Goal: Task Accomplishment & Management: Use online tool/utility

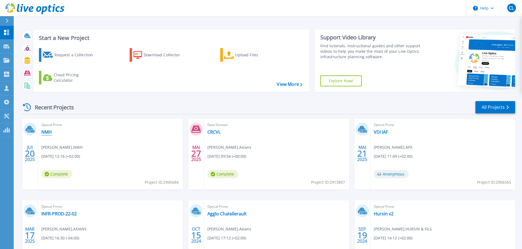
click at [46, 133] on link "NMH" at bounding box center [46, 132] width 10 height 5
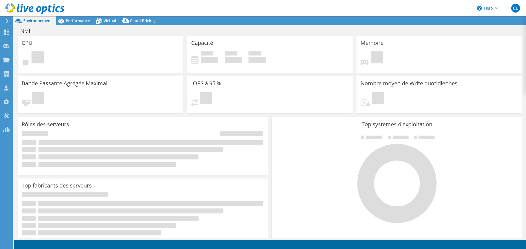
select select "EUFrankfurt"
select select "USD"
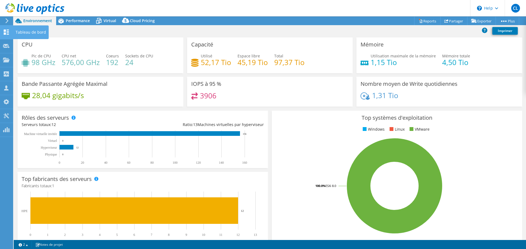
click at [24, 30] on div "Tableau de bord" at bounding box center [31, 32] width 36 height 14
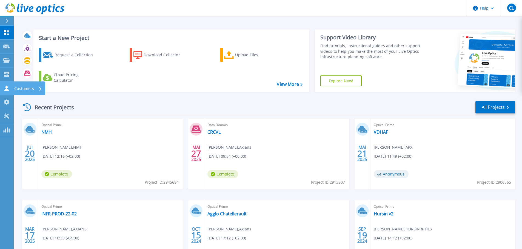
click at [35, 87] on div "Customers" at bounding box center [28, 89] width 28 height 14
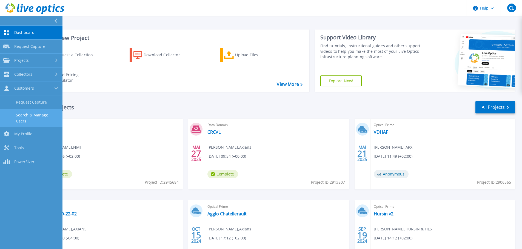
click at [44, 118] on link "Search & Manage Users" at bounding box center [31, 119] width 62 height 18
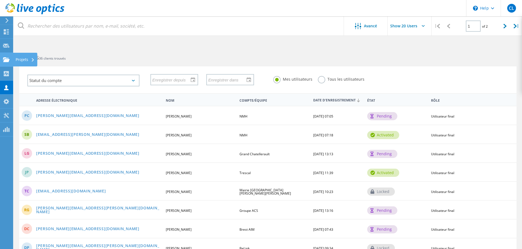
click at [6, 57] on icon at bounding box center [6, 59] width 7 height 5
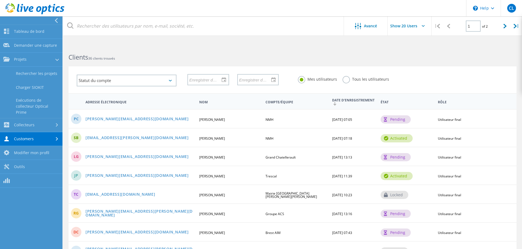
click at [85, 58] on b "Clients" at bounding box center [78, 57] width 20 height 9
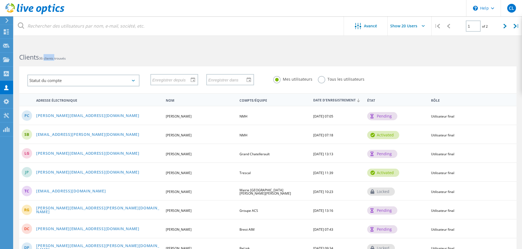
click at [66, 58] on span "36 clients trouvés" at bounding box center [52, 58] width 27 height 5
click at [8, 90] on use at bounding box center [6, 87] width 4 height 5
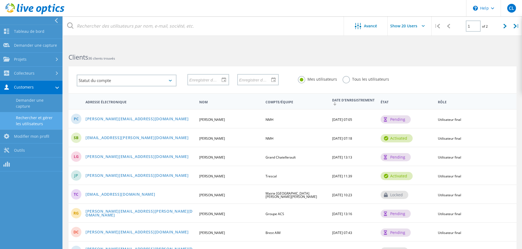
click at [40, 112] on link "Rechercher et gérer les utilisateurs" at bounding box center [31, 121] width 62 height 18
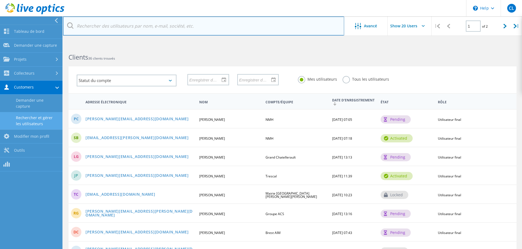
click at [91, 27] on input "text" at bounding box center [203, 25] width 281 height 19
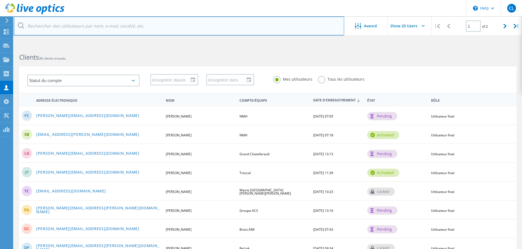
paste input "Olivier Courtois <Olivier.Courtois@blue-solutions.fr>"
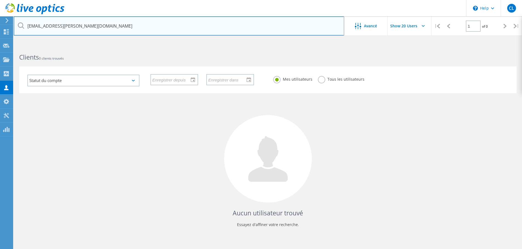
type input "Olivier.Courtois@blue-solutions.fr"
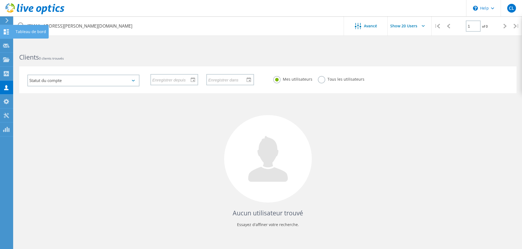
click at [7, 33] on icon at bounding box center [6, 31] width 7 height 5
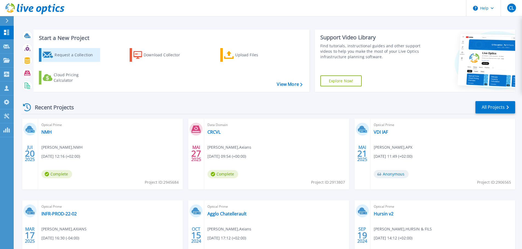
click at [80, 58] on div "Request a Collection" at bounding box center [76, 55] width 44 height 11
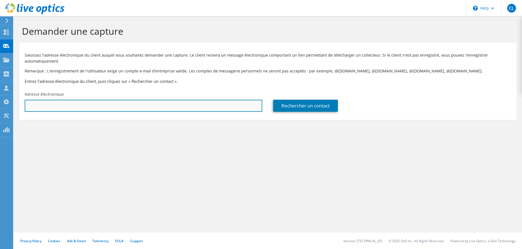
click at [65, 108] on input "text" at bounding box center [143, 106] width 237 height 12
paste input "Olivier Courtois <Olivier.Courtois@blue-solutions.fr>"
type input "Olivier.Courtois@blue-solutions.fr"
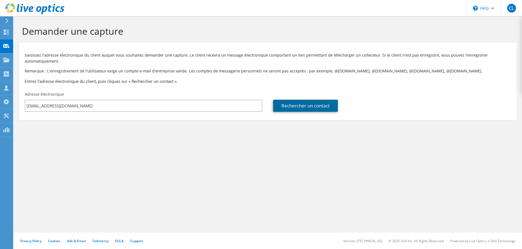
click at [314, 109] on link "Rechercher un contact" at bounding box center [305, 106] width 65 height 12
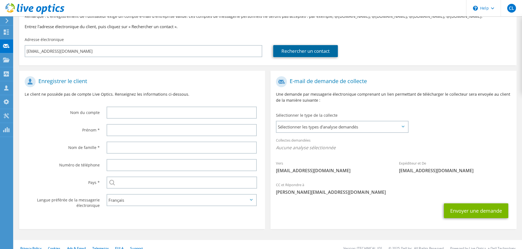
scroll to position [62, 0]
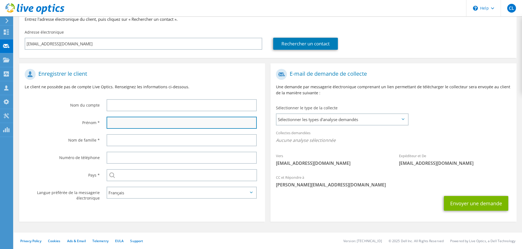
click at [148, 120] on input "text" at bounding box center [182, 123] width 150 height 12
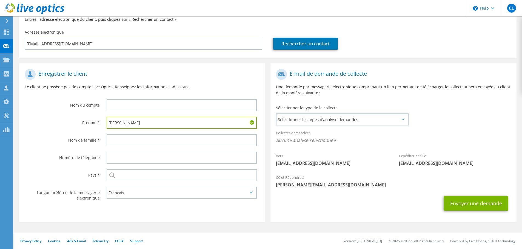
type input "Olivier"
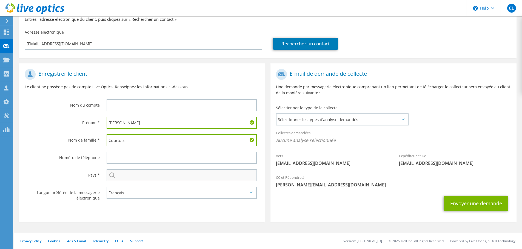
type input "Courtois"
click at [133, 173] on input "text" at bounding box center [182, 175] width 150 height 12
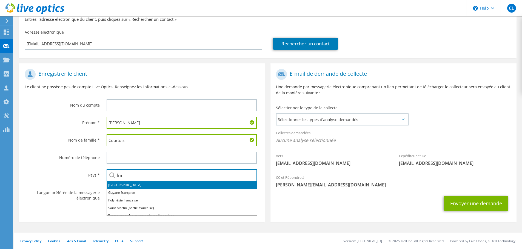
click at [122, 188] on li "France" at bounding box center [182, 186] width 150 height 8
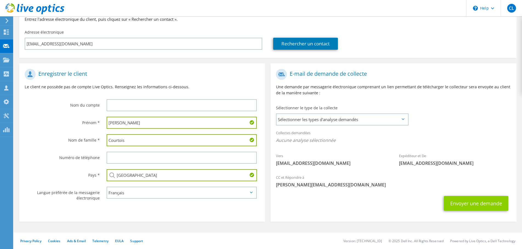
type input "France"
click at [466, 203] on button "Envoyer une demande" at bounding box center [476, 203] width 64 height 15
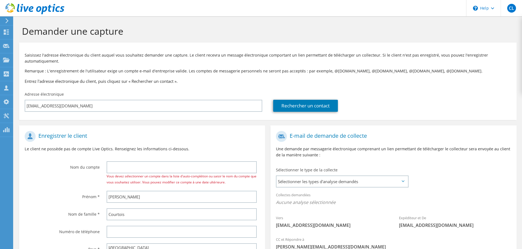
select select "73"
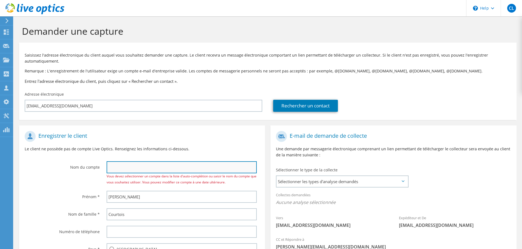
click at [130, 166] on input "text" at bounding box center [182, 168] width 150 height 12
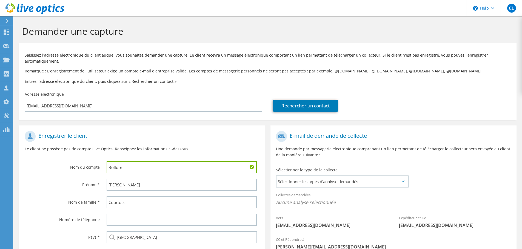
type input "Bolloré"
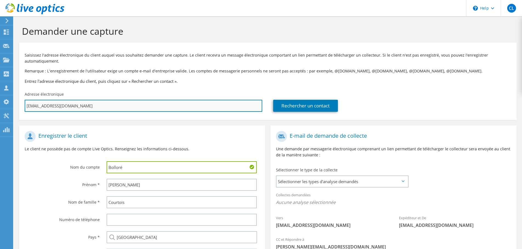
click at [101, 108] on input "[EMAIL_ADDRESS][DOMAIN_NAME]" at bounding box center [143, 106] width 237 height 12
click at [101, 108] on input "Olivier.Courtois@blue-solutions.fr" at bounding box center [143, 106] width 237 height 12
paste input "Jonathan Le Lu <Jonathan.LeLu@bollore-technologies.fr>"
type input "Jonathan Le Lu <Jonathan.LeLu@bollore-technologies.fr>"
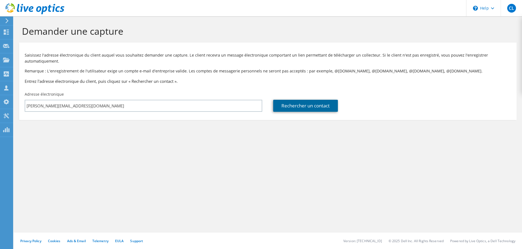
click at [304, 103] on link "Rechercher un contact" at bounding box center [305, 106] width 65 height 12
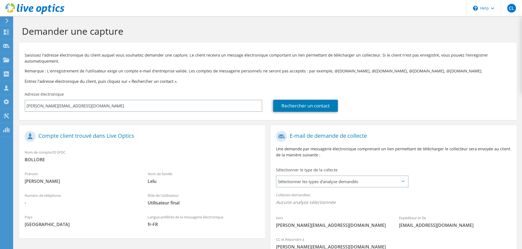
click at [29, 157] on span "BOLLORE" at bounding box center [142, 160] width 235 height 6
copy span "BOLLORE"
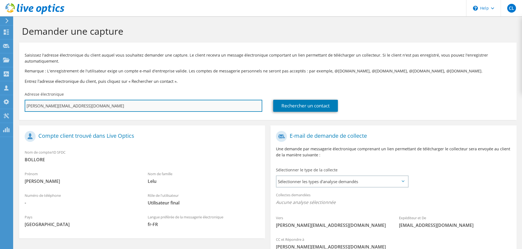
click at [175, 107] on input "Jonathan.LeLu@bollore-technologies.fr" at bounding box center [143, 106] width 237 height 12
click at [102, 105] on input "Jonathan.LeLu@bollore-technologies.fr" at bounding box center [143, 106] width 237 height 12
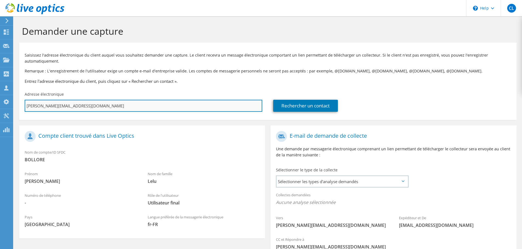
click at [102, 105] on input "Jonathan.LeLu@bollore-technologies.fr" at bounding box center [143, 106] width 237 height 12
paste input "olivier.courtois"
type input "olivier.courtois@bollore-technologies.fr"
type input "Olivier"
type input "Courtois"
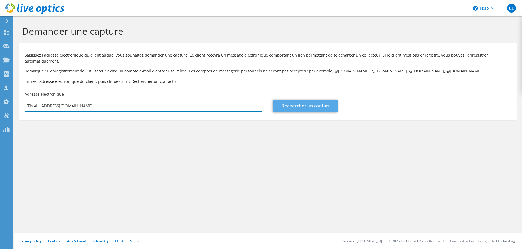
type input "olivier.courtois@bollore-technologies.fr"
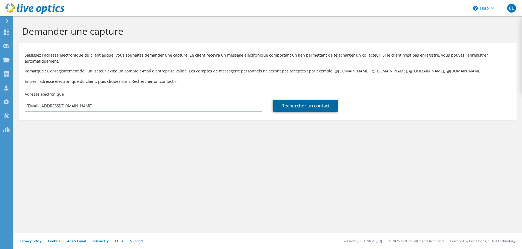
click at [294, 105] on link "Rechercher un contact" at bounding box center [305, 106] width 65 height 12
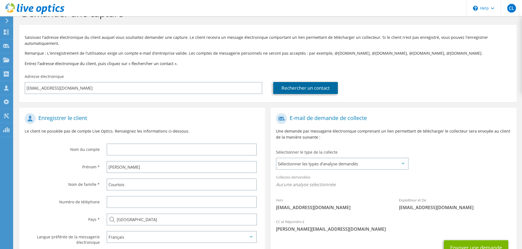
scroll to position [27, 0]
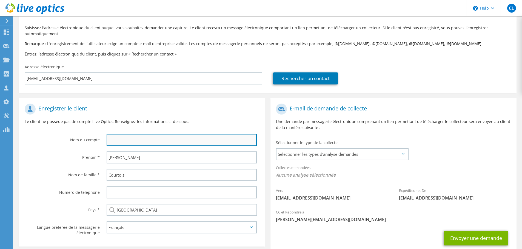
click at [159, 140] on input "text" at bounding box center [182, 140] width 150 height 12
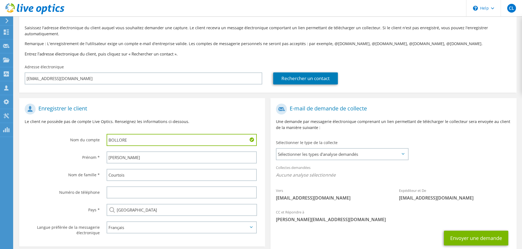
type input "BOLLORE"
click at [38, 166] on div "Prénom * Olivier" at bounding box center [142, 158] width 246 height 18
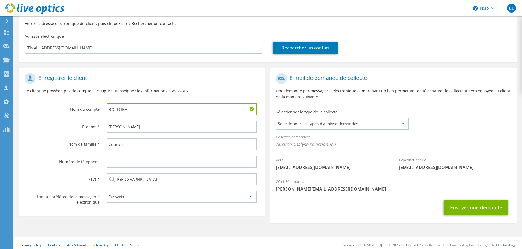
scroll to position [62, 0]
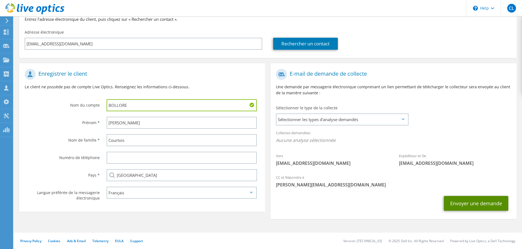
click at [464, 200] on button "Envoyer une demande" at bounding box center [476, 203] width 64 height 15
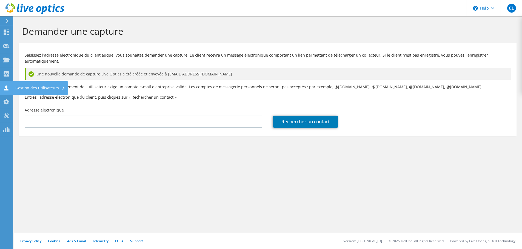
click at [34, 86] on div "Gestion des utilisateurs" at bounding box center [40, 88] width 55 height 14
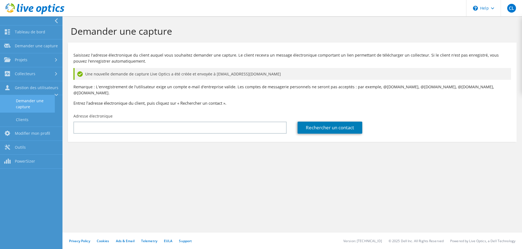
click at [32, 100] on link "Demander une capture" at bounding box center [27, 104] width 55 height 18
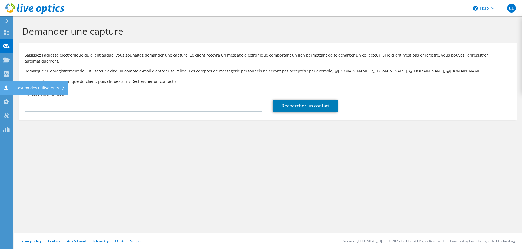
click at [6, 87] on use at bounding box center [6, 87] width 4 height 5
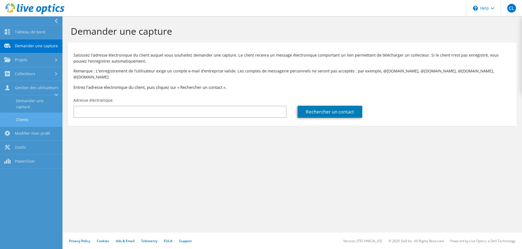
click at [26, 123] on link "Clients" at bounding box center [31, 120] width 62 height 14
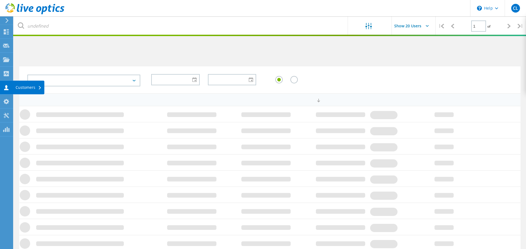
click at [21, 86] on div "Customers" at bounding box center [29, 88] width 26 height 4
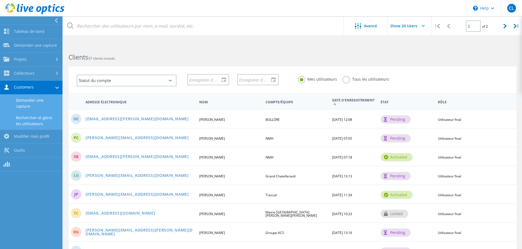
click at [38, 101] on link "Demander une capture" at bounding box center [31, 104] width 62 height 18
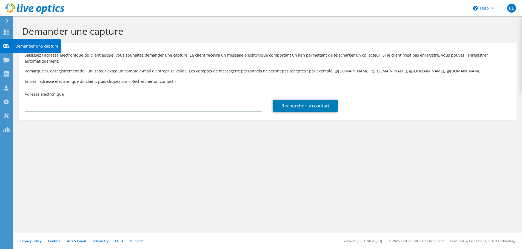
click at [4, 44] on use at bounding box center [6, 46] width 7 height 4
click at [7, 60] on use at bounding box center [6, 59] width 7 height 5
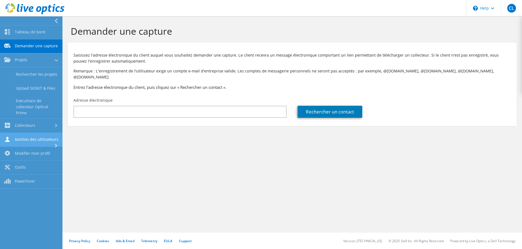
click at [35, 141] on link "Gestion des utilisateurs" at bounding box center [31, 140] width 62 height 14
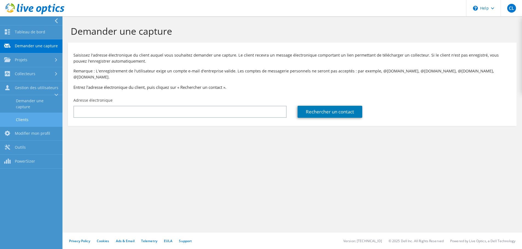
click at [33, 121] on link "Clients" at bounding box center [31, 120] width 62 height 14
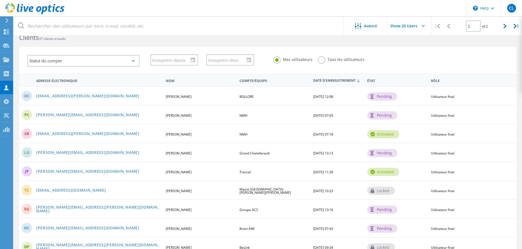
scroll to position [27, 0]
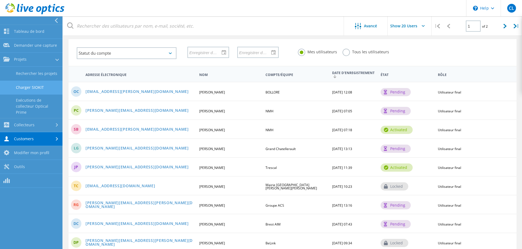
click at [40, 85] on link "Charger SIOKIT" at bounding box center [31, 88] width 62 height 14
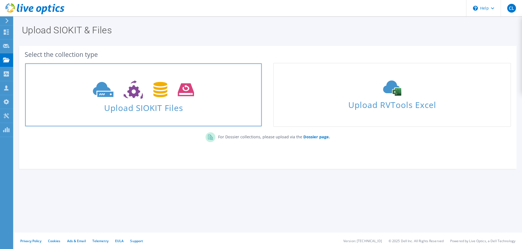
click at [199, 99] on span at bounding box center [143, 89] width 236 height 23
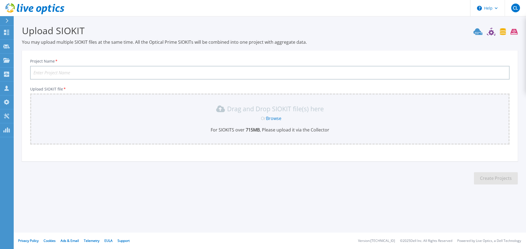
click at [82, 73] on input "Project Name *" at bounding box center [269, 73] width 479 height 14
type input "BOLLORE"
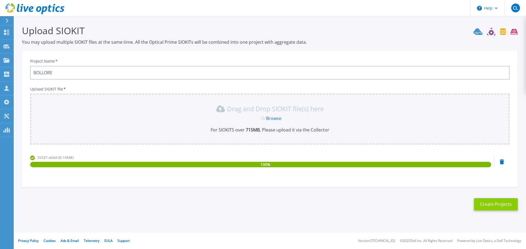
click at [488, 208] on button "Create Projects" at bounding box center [496, 205] width 44 height 12
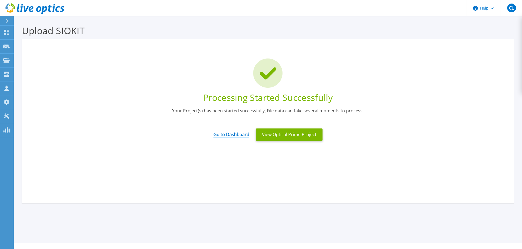
click at [232, 136] on link "Go to Dashboard" at bounding box center [231, 133] width 36 height 11
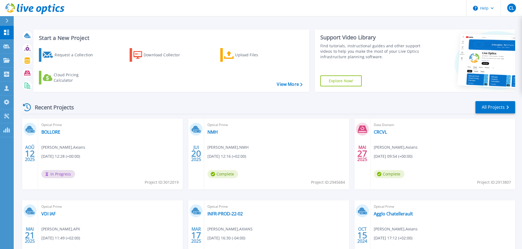
click at [56, 177] on span "In Progress" at bounding box center [58, 174] width 34 height 8
click at [60, 175] on span "In Progress" at bounding box center [58, 174] width 34 height 8
click at [56, 134] on link "BOLLORE" at bounding box center [50, 132] width 19 height 5
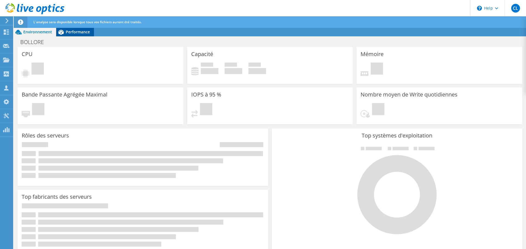
click at [78, 32] on span "Performance" at bounding box center [78, 31] width 24 height 5
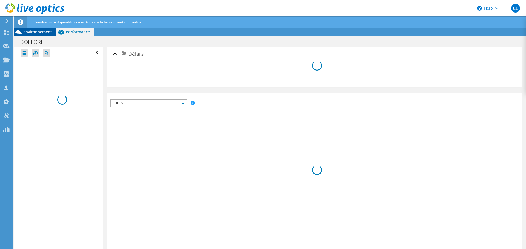
click at [37, 32] on span "Environnement" at bounding box center [37, 31] width 29 height 5
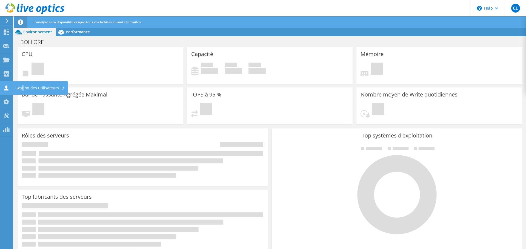
click at [23, 86] on div "Gestion des utilisateurs" at bounding box center [40, 88] width 55 height 14
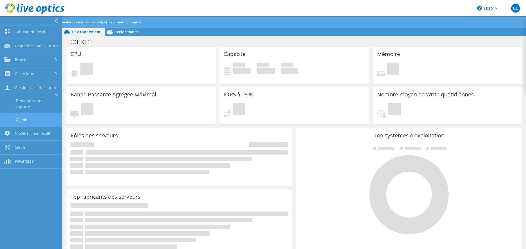
click at [26, 120] on link "Clients" at bounding box center [31, 120] width 62 height 14
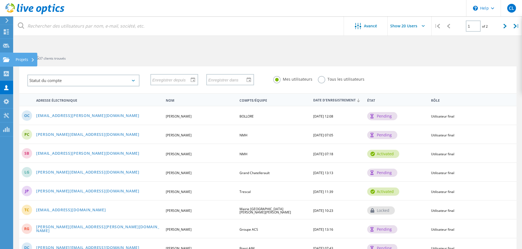
click at [21, 59] on div "Projets" at bounding box center [25, 60] width 19 height 4
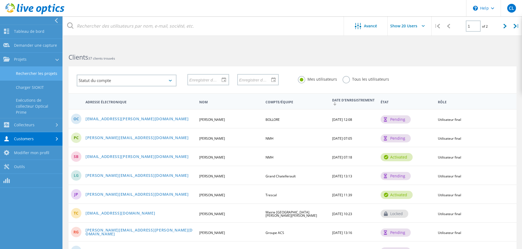
click at [40, 78] on link "Rechercher les projets" at bounding box center [31, 74] width 62 height 14
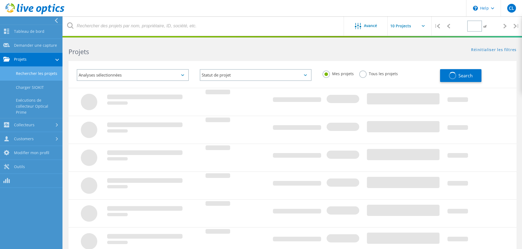
type input "1"
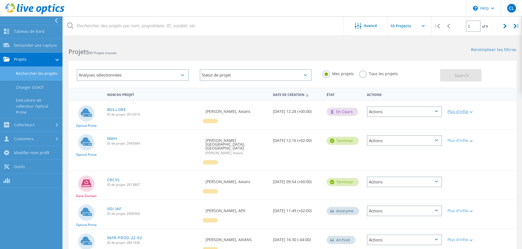
click at [471, 111] on div at bounding box center [470, 111] width 4 height 3
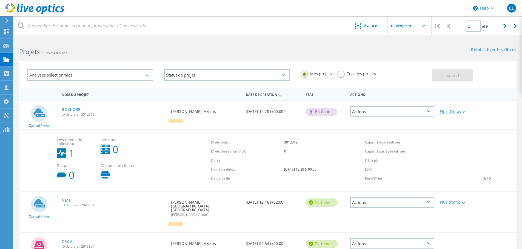
click at [462, 113] on icon at bounding box center [463, 112] width 3 height 2
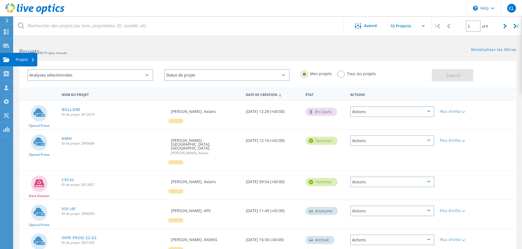
click at [6, 59] on use at bounding box center [6, 59] width 7 height 5
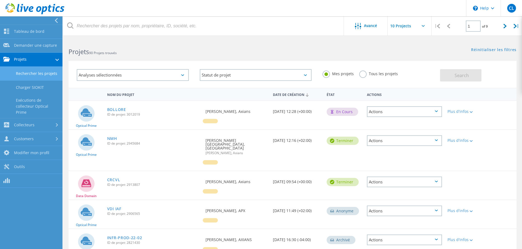
click at [36, 71] on link "Rechercher les projets" at bounding box center [31, 74] width 62 height 14
click at [471, 113] on icon at bounding box center [470, 112] width 3 height 2
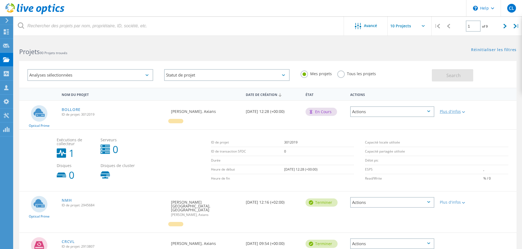
click at [453, 112] on div "Plus d'infos" at bounding box center [456, 112] width 34 height 4
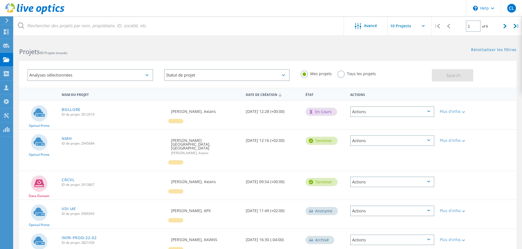
click at [367, 111] on div "Actions" at bounding box center [392, 112] width 84 height 11
click at [372, 106] on div "Détails du projet" at bounding box center [391, 107] width 83 height 8
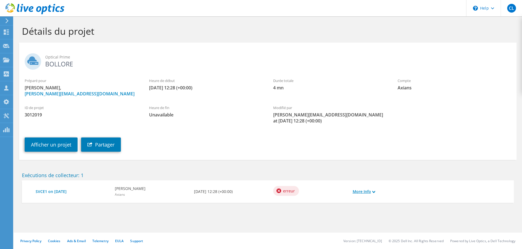
click at [358, 192] on link "More Info" at bounding box center [363, 192] width 22 height 6
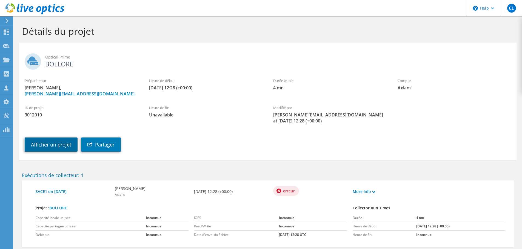
click at [49, 142] on link "Afficher un projet" at bounding box center [51, 145] width 53 height 14
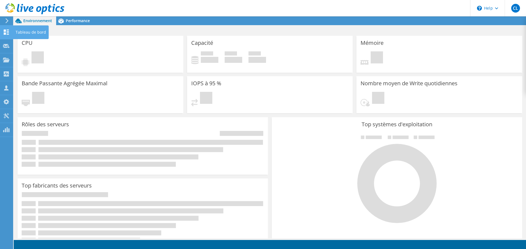
click at [19, 29] on div "Tableau de bord" at bounding box center [31, 32] width 36 height 14
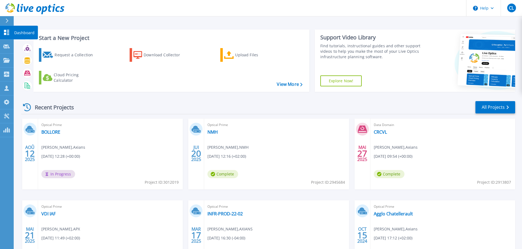
click at [9, 33] on icon at bounding box center [6, 32] width 7 height 5
click at [55, 131] on link "BOLLORE" at bounding box center [50, 132] width 19 height 5
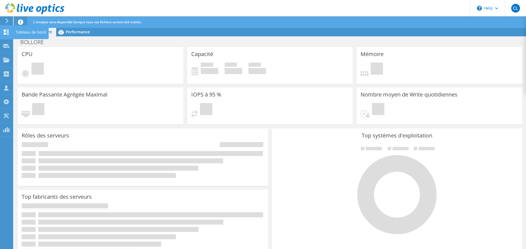
click at [23, 31] on div "Tableau de bord" at bounding box center [31, 32] width 36 height 14
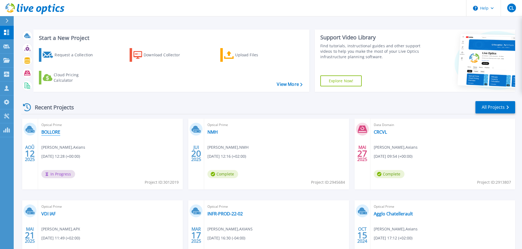
click at [53, 131] on link "BOLLORE" at bounding box center [50, 132] width 19 height 5
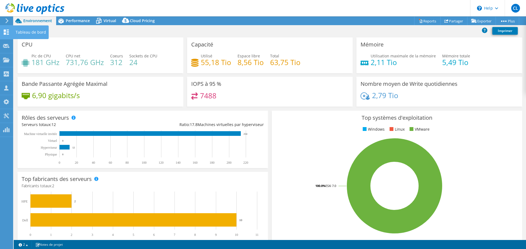
click at [25, 31] on div "Tableau de bord" at bounding box center [31, 32] width 36 height 14
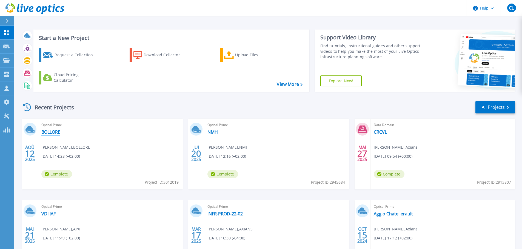
click at [50, 135] on link "BOLLORE" at bounding box center [50, 132] width 19 height 5
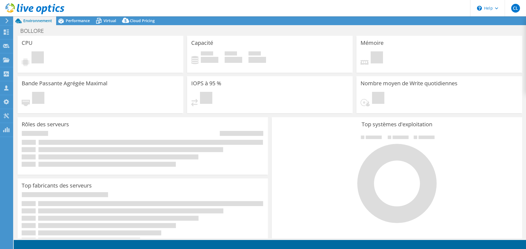
select select "USD"
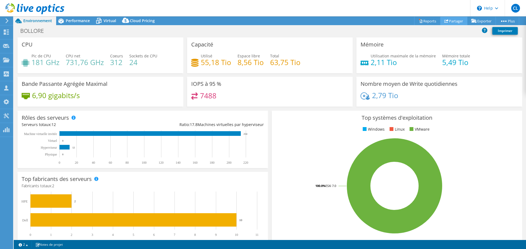
click at [446, 21] on link "Partager" at bounding box center [453, 21] width 27 height 8
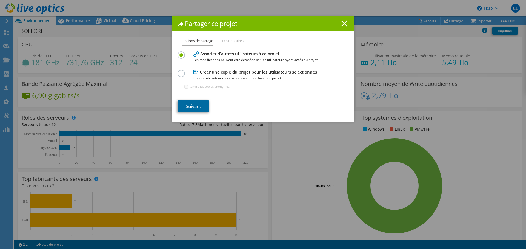
click at [196, 108] on link "Suivant" at bounding box center [193, 106] width 32 height 12
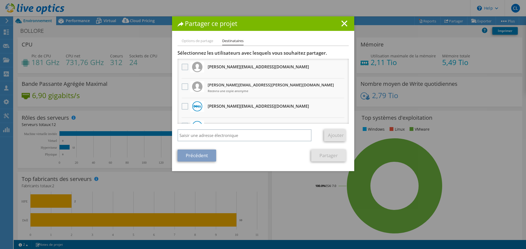
click at [184, 68] on label at bounding box center [186, 67] width 8 height 7
click at [0, 0] on input "checkbox" at bounding box center [0, 0] width 0 height 0
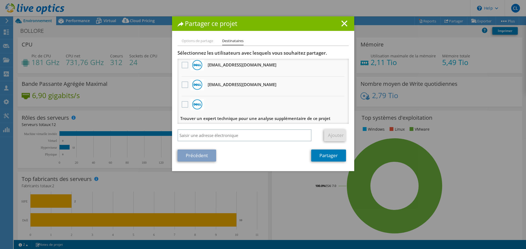
scroll to position [201, 0]
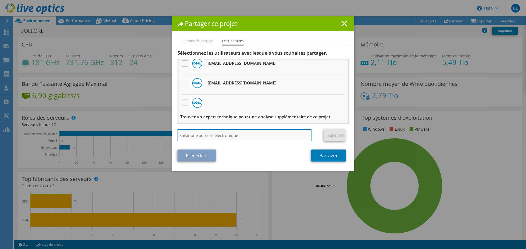
click at [221, 134] on input "search" at bounding box center [244, 136] width 134 height 12
type input "vincent.novio@axians.com"
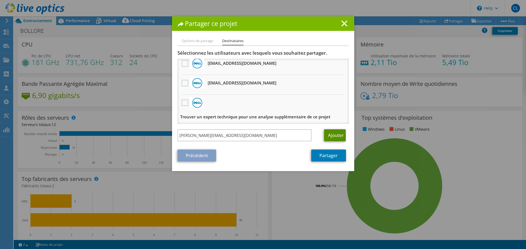
click at [338, 137] on link "Ajouter" at bounding box center [335, 136] width 22 height 12
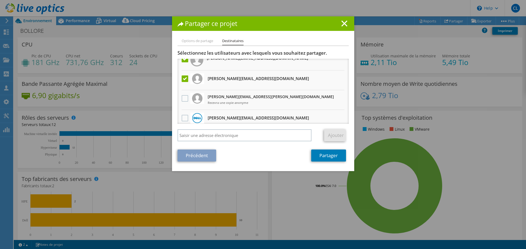
scroll to position [0, 0]
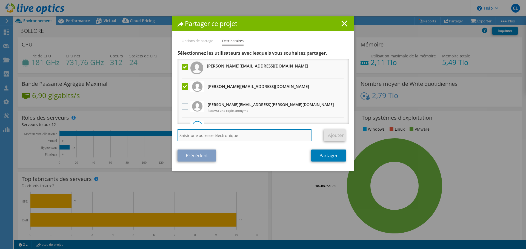
click at [248, 131] on input "search" at bounding box center [244, 136] width 134 height 12
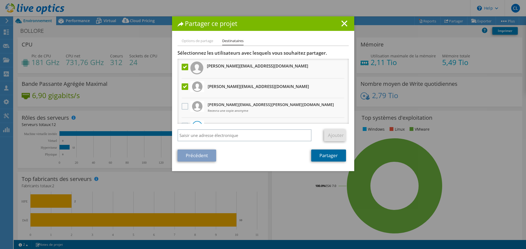
click at [322, 155] on link "Partager" at bounding box center [328, 156] width 35 height 12
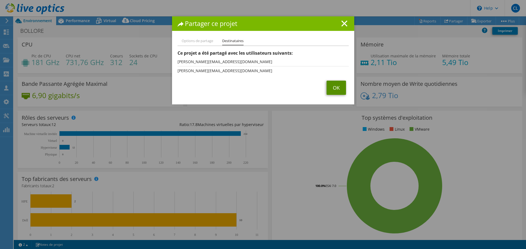
click at [332, 90] on link "OK" at bounding box center [335, 88] width 19 height 14
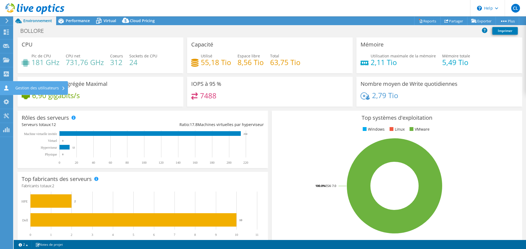
click at [13, 88] on div "Gestion des utilisateurs" at bounding box center [40, 88] width 55 height 14
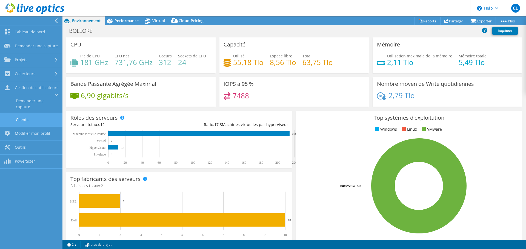
click at [23, 120] on link "Clients" at bounding box center [31, 120] width 62 height 14
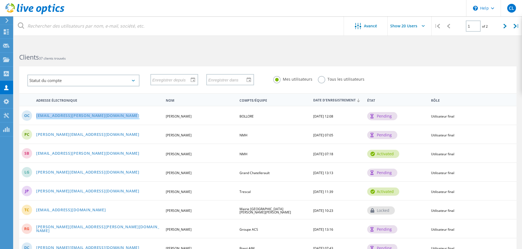
drag, startPoint x: 124, startPoint y: 117, endPoint x: 37, endPoint y: 116, distance: 87.3
click at [37, 116] on div "[EMAIL_ADDRESS][PERSON_NAME][DOMAIN_NAME]" at bounding box center [98, 116] width 130 height 5
copy link "[EMAIL_ADDRESS][PERSON_NAME][DOMAIN_NAME]"
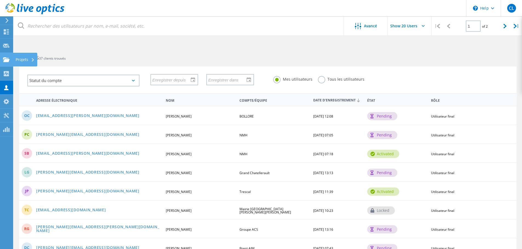
click at [16, 59] on div "Projets" at bounding box center [25, 60] width 19 height 4
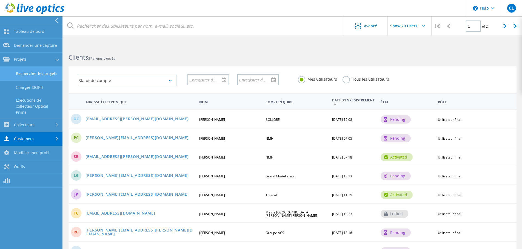
click at [36, 74] on link "Rechercher les projets" at bounding box center [31, 74] width 62 height 14
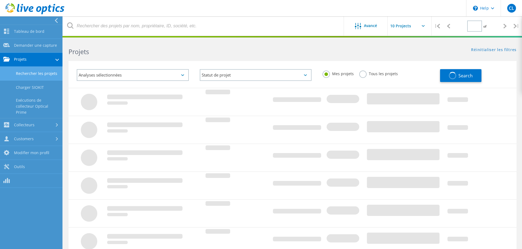
type input "1"
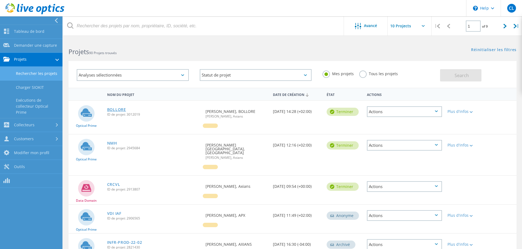
click at [124, 108] on link "BOLLORE" at bounding box center [116, 110] width 19 height 4
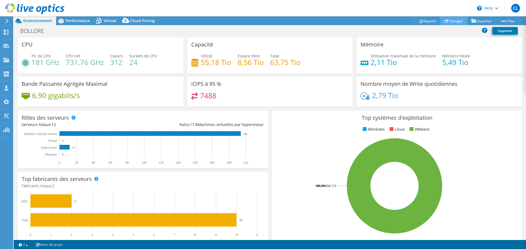
click at [448, 19] on link "Partager" at bounding box center [453, 21] width 27 height 8
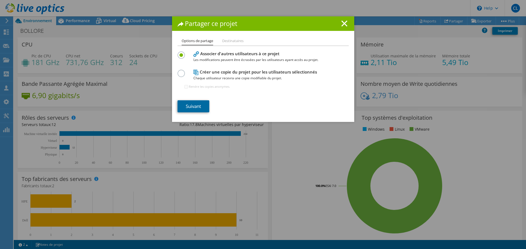
click at [195, 104] on link "Suivant" at bounding box center [193, 106] width 32 height 12
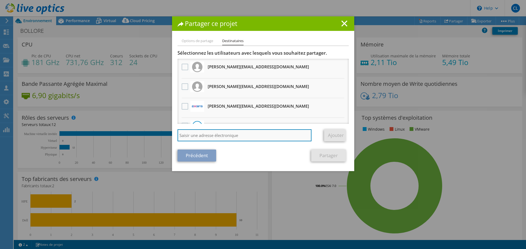
click at [192, 135] on input "search" at bounding box center [244, 136] width 134 height 12
paste input "[EMAIL_ADDRESS][PERSON_NAME][DOMAIN_NAME]"
type input "[EMAIL_ADDRESS][PERSON_NAME][DOMAIN_NAME]"
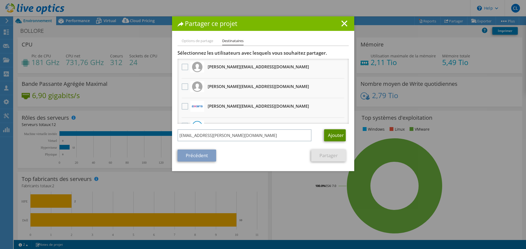
click at [336, 133] on link "Ajouter" at bounding box center [335, 136] width 22 height 12
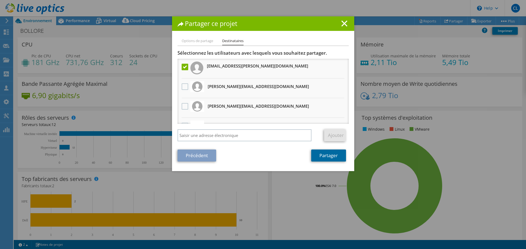
click at [326, 154] on link "Partager" at bounding box center [328, 156] width 35 height 12
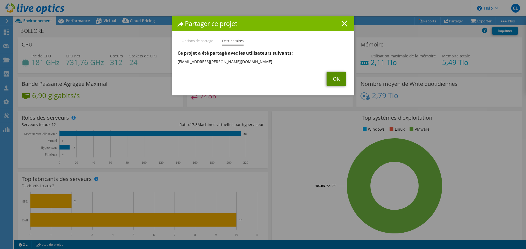
click at [328, 79] on link "OK" at bounding box center [335, 79] width 19 height 14
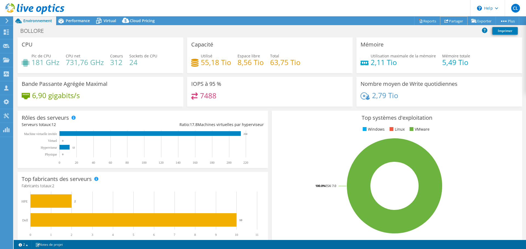
click at [448, 20] on link "Partager" at bounding box center [453, 21] width 27 height 8
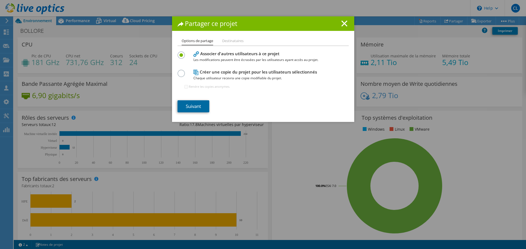
click at [205, 104] on link "Suivant" at bounding box center [193, 106] width 32 height 12
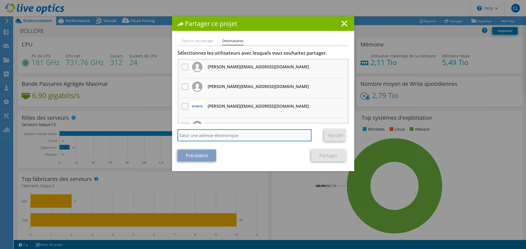
click at [198, 140] on input "search" at bounding box center [244, 136] width 134 height 12
paste input "Olivier Courtois <Olivier.Courtois@blue-solutions.fr>"
type input "Olivier.Courtois@blue-solutions.fr"
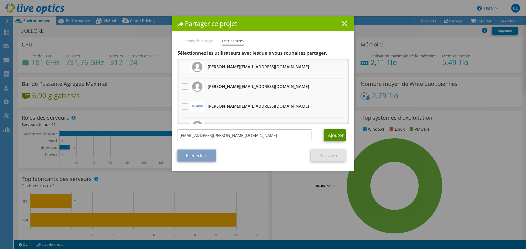
click at [325, 136] on link "Ajouter" at bounding box center [335, 136] width 22 height 12
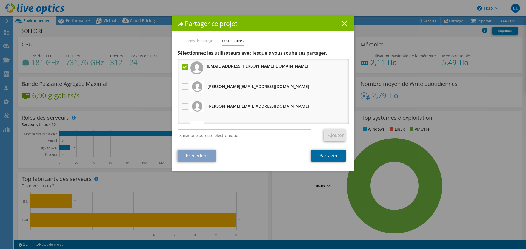
click at [325, 157] on link "Partager" at bounding box center [328, 156] width 35 height 12
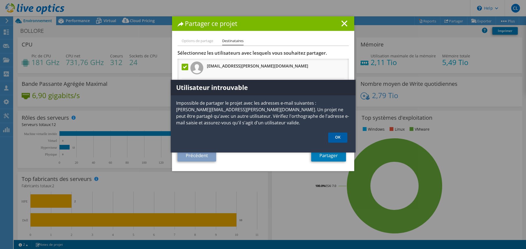
click at [340, 139] on link "OK" at bounding box center [337, 138] width 19 height 10
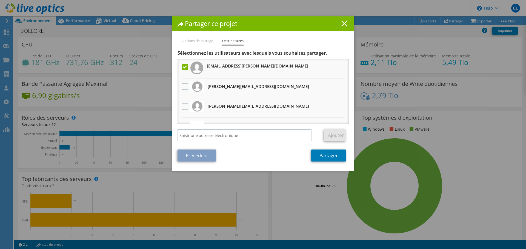
click at [342, 25] on icon at bounding box center [344, 24] width 6 height 6
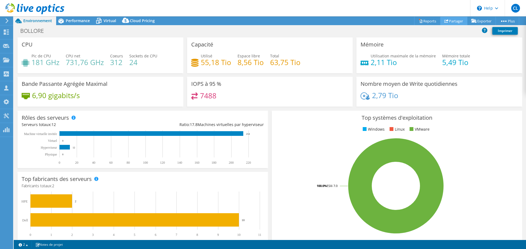
click at [449, 24] on link "Partager" at bounding box center [453, 21] width 27 height 8
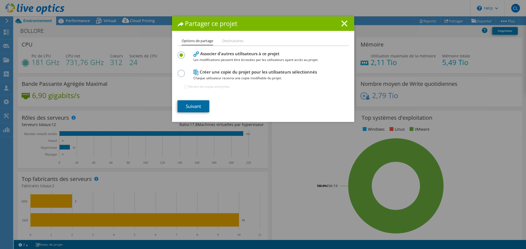
click at [180, 111] on link "Suivant" at bounding box center [193, 106] width 32 height 12
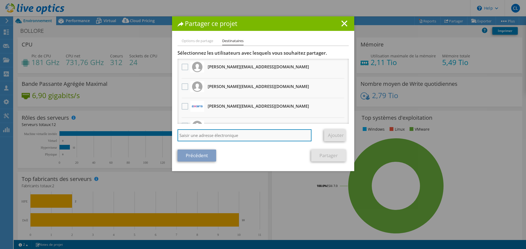
click at [198, 135] on input "search" at bounding box center [244, 136] width 134 height 12
paste input "Olivier Courtois <Olivier.Courtois@blue-solutions.fr>"
type input "Olivier.Courtois@blue-solutions.fr"
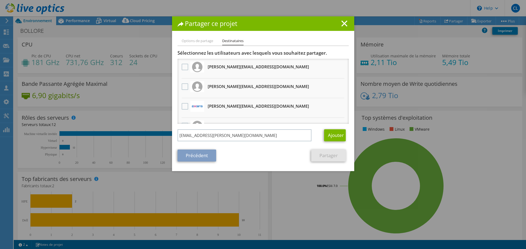
click at [253, 166] on div "Options de partage Destinataires Associer d'autres utilisateurs à ce projet Les…" at bounding box center [263, 105] width 182 height 134
click at [335, 139] on link "Ajouter" at bounding box center [335, 136] width 22 height 12
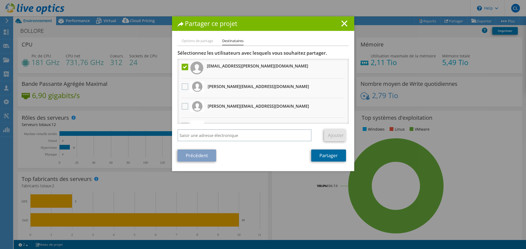
click at [326, 161] on link "Partager" at bounding box center [328, 156] width 35 height 12
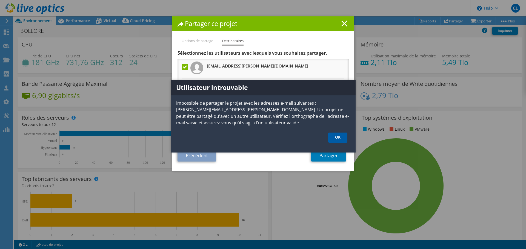
click at [343, 138] on link "OK" at bounding box center [337, 138] width 19 height 10
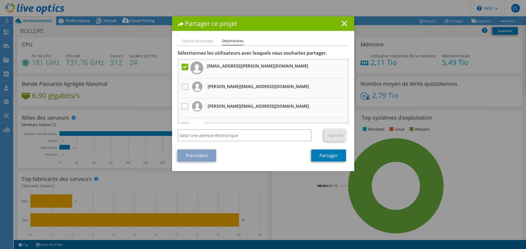
click at [342, 24] on line at bounding box center [343, 23] width 5 height 5
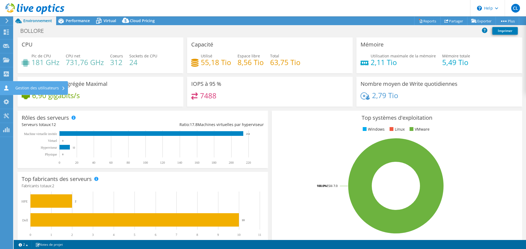
click at [17, 86] on div "Gestion des utilisateurs" at bounding box center [40, 88] width 55 height 14
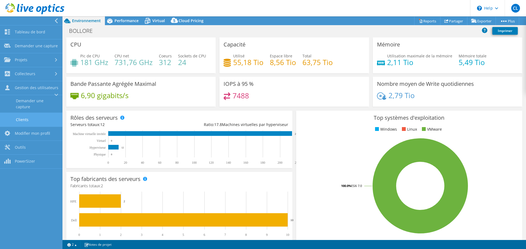
click at [22, 116] on link "Clients" at bounding box center [31, 120] width 62 height 14
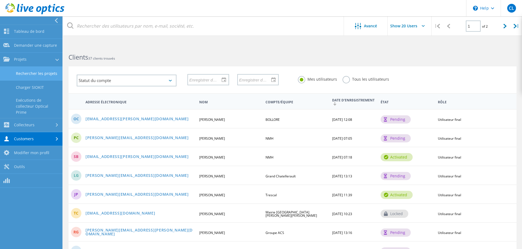
click at [26, 75] on link "Rechercher les projets" at bounding box center [31, 74] width 62 height 14
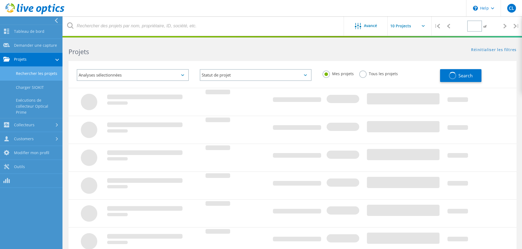
type input "1"
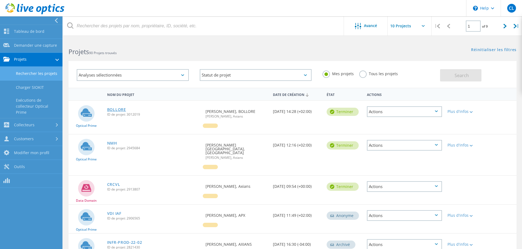
click at [120, 108] on link "BOLLORE" at bounding box center [116, 110] width 19 height 4
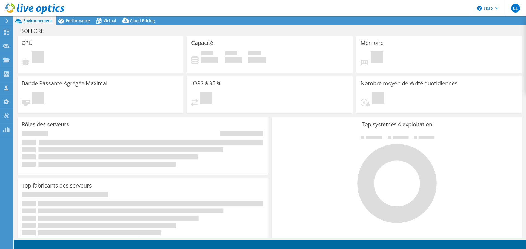
select select "USD"
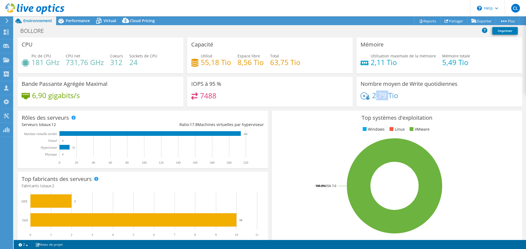
drag, startPoint x: 372, startPoint y: 96, endPoint x: 387, endPoint y: 96, distance: 14.8
click at [387, 96] on h4 "2,79 Tio" at bounding box center [385, 96] width 26 height 6
drag, startPoint x: 394, startPoint y: 62, endPoint x: 370, endPoint y: 61, distance: 24.4
click at [370, 61] on h4 "2,11 Tio" at bounding box center [402, 62] width 65 height 6
click at [445, 61] on h4 "5,49 Tio" at bounding box center [456, 62] width 28 height 6
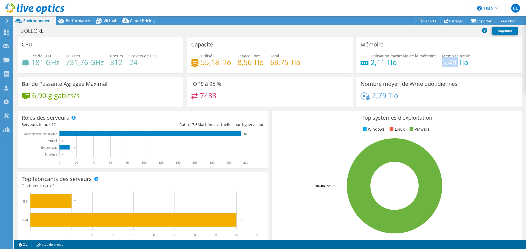
click at [445, 61] on h4 "5,49 Tio" at bounding box center [456, 62] width 28 height 6
click at [370, 60] on h4 "2,11 Tio" at bounding box center [402, 62] width 65 height 6
click at [81, 21] on span "Performance" at bounding box center [78, 20] width 24 height 5
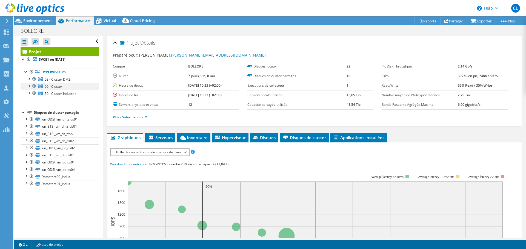
click at [29, 86] on div at bounding box center [28, 85] width 5 height 5
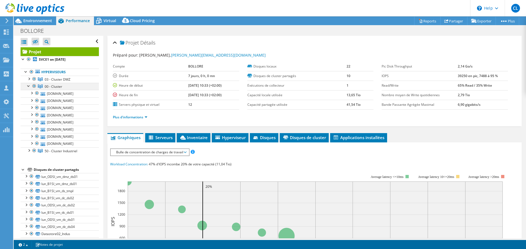
click at [33, 88] on div at bounding box center [33, 86] width 5 height 7
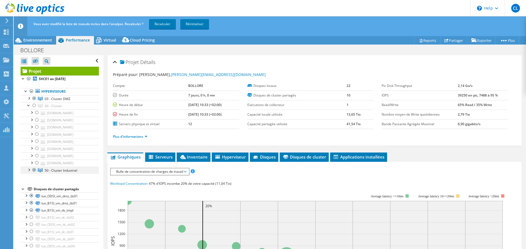
click at [33, 174] on div at bounding box center [33, 170] width 5 height 7
click at [31, 91] on div at bounding box center [31, 91] width 5 height 7
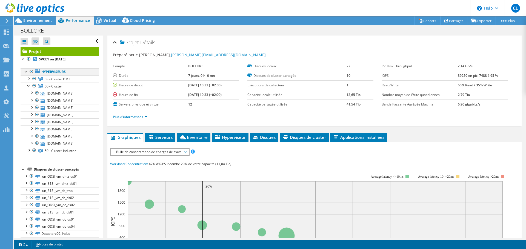
click at [31, 89] on div at bounding box center [33, 86] width 5 height 7
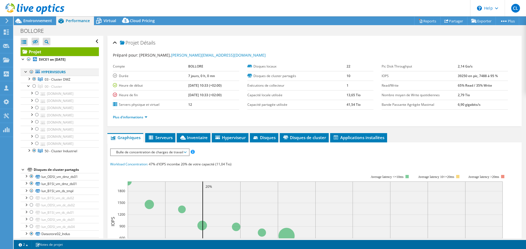
click at [32, 71] on div at bounding box center [31, 72] width 5 height 7
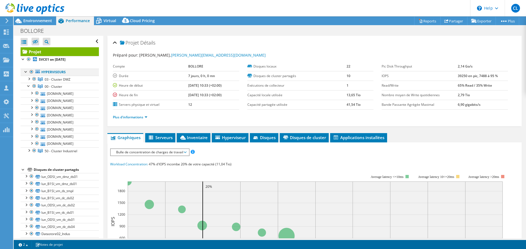
click at [27, 73] on div at bounding box center [25, 71] width 5 height 5
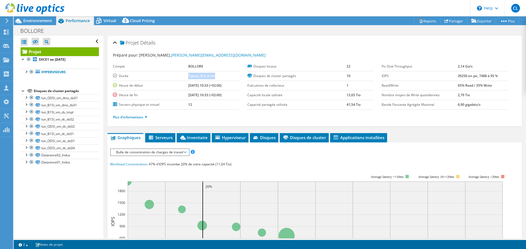
drag, startPoint x: 180, startPoint y: 76, endPoint x: 209, endPoint y: 77, distance: 28.5
click at [209, 77] on tr "Durée 7 jours, 0 h, 0 mn" at bounding box center [176, 76] width 126 height 10
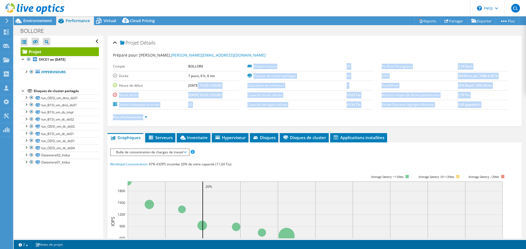
drag, startPoint x: 189, startPoint y: 85, endPoint x: 220, endPoint y: 109, distance: 38.9
click at [220, 111] on section "Préparé pour: Jonathan Lelu, Jonathan.LeLu@bollore-technologies.fr Compte BOLLO…" at bounding box center [314, 88] width 403 height 73
click at [222, 85] on td "[DATE] 10:33 (+02:00)" at bounding box center [213, 86] width 51 height 10
click at [318, 70] on td "Disques locaux" at bounding box center [296, 67] width 99 height 10
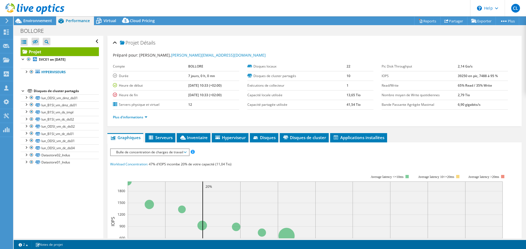
drag, startPoint x: 358, startPoint y: 105, endPoint x: 283, endPoint y: 90, distance: 77.2
click at [283, 90] on tbody "Disques locaux 22 Disques de cluster partagés 10 Exécutions de collecteur 1 Cap…" at bounding box center [310, 86] width 126 height 48
click at [290, 93] on label "Capacité locale utilisée" at bounding box center [296, 95] width 99 height 5
drag, startPoint x: 358, startPoint y: 105, endPoint x: 344, endPoint y: 104, distance: 13.2
click at [346, 104] on b "41,54 Tio" at bounding box center [353, 104] width 14 height 5
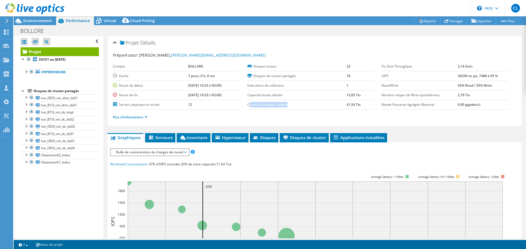
drag, startPoint x: 247, startPoint y: 105, endPoint x: 290, endPoint y: 110, distance: 42.7
click at [290, 110] on td "Capacité partagée utilisée" at bounding box center [296, 105] width 99 height 10
drag, startPoint x: 357, startPoint y: 96, endPoint x: 331, endPoint y: 95, distance: 26.3
click at [331, 95] on tr "Capacité locale utilisée 13,65 Tio" at bounding box center [310, 95] width 126 height 10
click at [258, 95] on label "Capacité locale utilisée" at bounding box center [296, 95] width 99 height 5
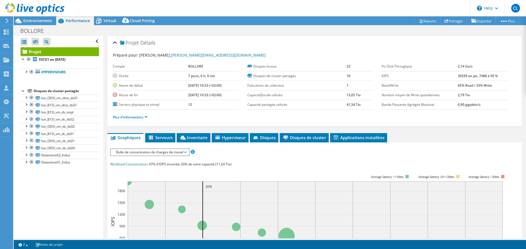
click at [258, 95] on label "Capacité locale utilisée" at bounding box center [296, 95] width 99 height 5
drag, startPoint x: 455, startPoint y: 76, endPoint x: 498, endPoint y: 79, distance: 42.3
click at [498, 79] on td "39250 en pic, 7488 à 95 %" at bounding box center [483, 76] width 50 height 10
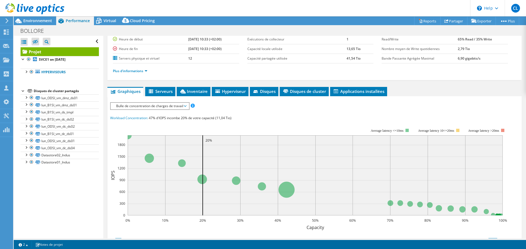
scroll to position [55, 0]
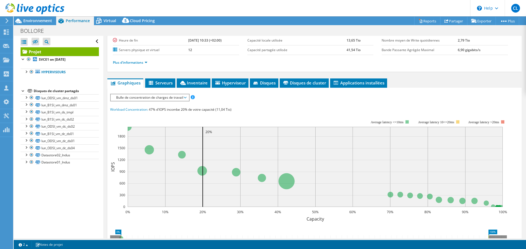
click at [185, 97] on span "Bulle de concentration de charges de travail" at bounding box center [149, 97] width 73 height 7
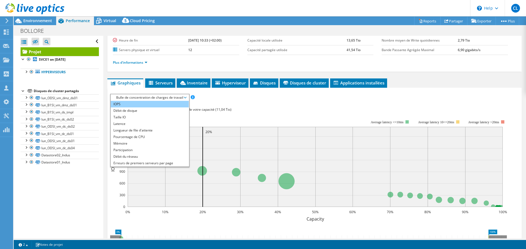
click at [129, 106] on li "IOPS" at bounding box center [150, 104] width 78 height 7
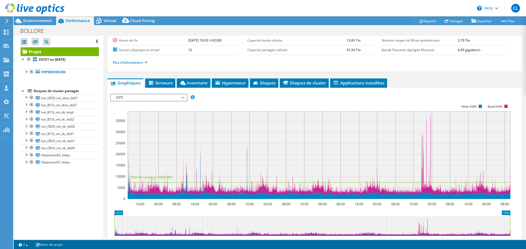
scroll to position [82, 0]
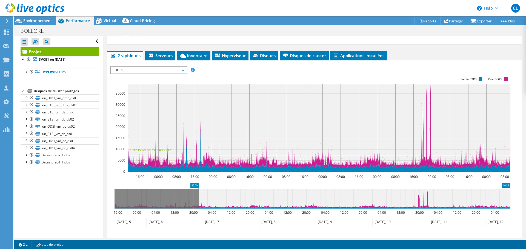
drag, startPoint x: 115, startPoint y: 199, endPoint x: 199, endPoint y: 205, distance: 84.3
click at [199, 205] on rect at bounding box center [198, 199] width 2 height 20
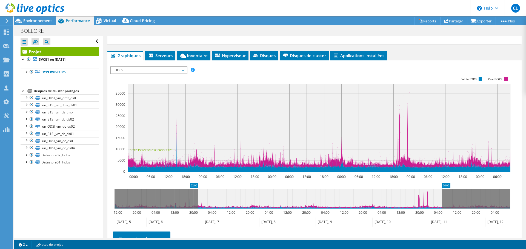
drag, startPoint x: 510, startPoint y: 196, endPoint x: 442, endPoint y: 197, distance: 68.2
click at [442, 197] on rect at bounding box center [442, 199] width 2 height 20
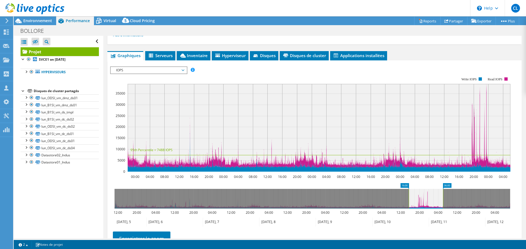
drag, startPoint x: 197, startPoint y: 199, endPoint x: 408, endPoint y: 202, distance: 210.6
click at [408, 202] on rect at bounding box center [408, 199] width 2 height 20
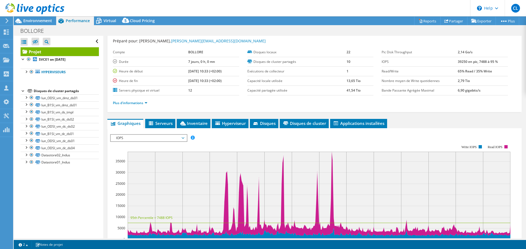
scroll to position [0, 0]
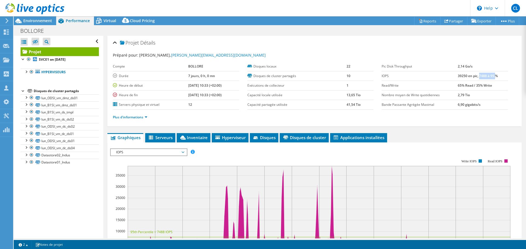
drag, startPoint x: 476, startPoint y: 77, endPoint x: 492, endPoint y: 80, distance: 15.9
click at [492, 80] on td "39250 en pic, 7488 à 95 %" at bounding box center [483, 76] width 50 height 10
click at [486, 75] on b "39250 en pic, 7488 à 95 %" at bounding box center [478, 76] width 40 height 5
drag, startPoint x: 477, startPoint y: 76, endPoint x: 493, endPoint y: 76, distance: 16.4
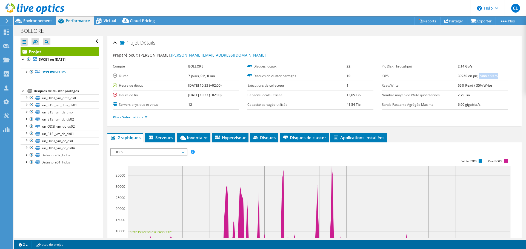
click at [493, 76] on b "39250 en pic, 7488 à 95 %" at bounding box center [478, 76] width 40 height 5
drag, startPoint x: 462, startPoint y: 96, endPoint x: 453, endPoint y: 94, distance: 9.0
click at [453, 94] on tr "Nombre moyen de Write quotidiennes 2,79 Tio" at bounding box center [444, 95] width 126 height 10
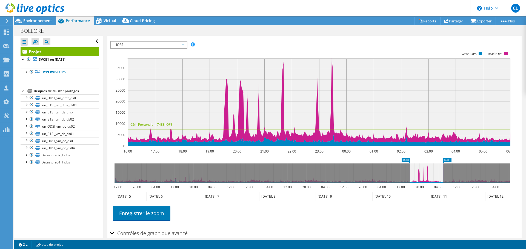
scroll to position [110, 0]
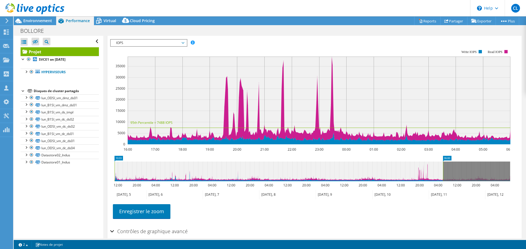
drag, startPoint x: 410, startPoint y: 165, endPoint x: 108, endPoint y: 142, distance: 302.1
click at [108, 142] on section "IOPS Débit de disque Taille IO Latence Longueur de file d'attente Pourcentage d…" at bounding box center [314, 143] width 414 height 221
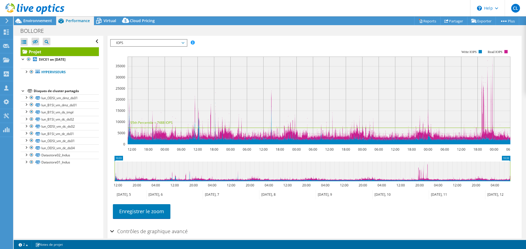
drag, startPoint x: 443, startPoint y: 169, endPoint x: 514, endPoint y: 170, distance: 70.6
click at [514, 170] on icon "10:33 10:33 12:00 20:00 04:00 12:00 20:00 04:00 12:00 20:00 04:00 12:00 20:00 0…" at bounding box center [312, 178] width 404 height 44
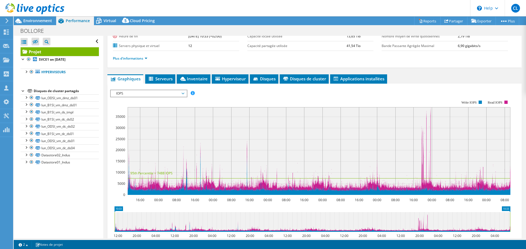
scroll to position [55, 0]
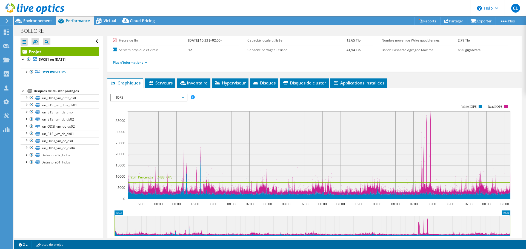
click at [139, 96] on span "IOPS" at bounding box center [148, 97] width 70 height 7
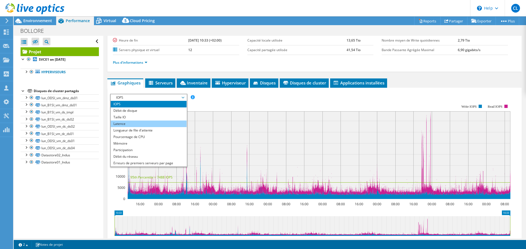
click at [126, 122] on li "Latence" at bounding box center [149, 124] width 76 height 7
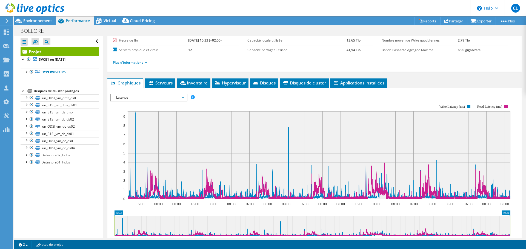
click at [174, 99] on span "Latence" at bounding box center [148, 97] width 70 height 7
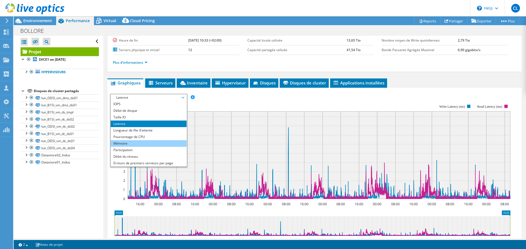
click at [128, 144] on li "Mémoire" at bounding box center [149, 143] width 76 height 7
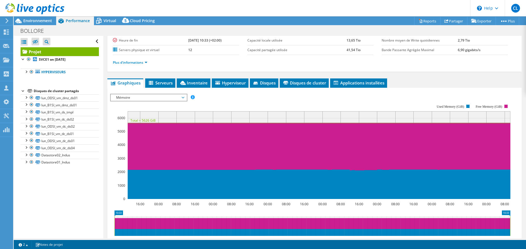
click at [161, 100] on span "Mémoire" at bounding box center [148, 97] width 70 height 7
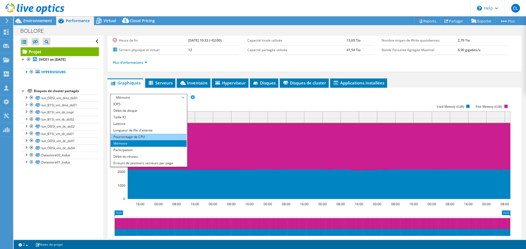
click at [142, 134] on li "Pourcentage de CPU" at bounding box center [149, 137] width 76 height 7
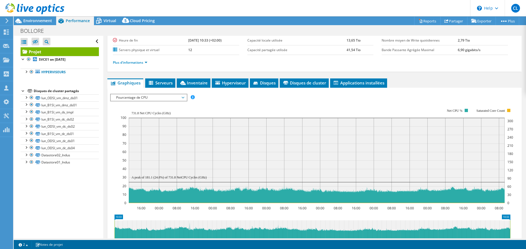
drag, startPoint x: 473, startPoint y: 113, endPoint x: 502, endPoint y: 112, distance: 29.6
click at [502, 112] on icon "16:00 00:00 08:00 16:00 00:00 08:00 16:00 00:00 08:00 16:00 00:00 08:00 16:00 0…" at bounding box center [312, 156] width 404 height 110
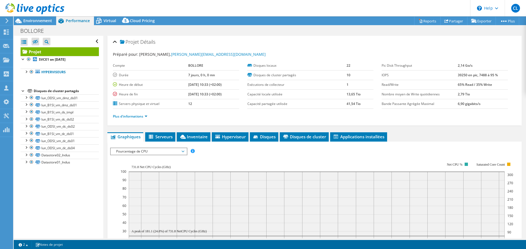
scroll to position [0, 0]
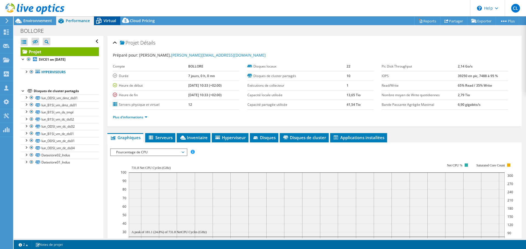
click at [112, 21] on span "Virtual" at bounding box center [109, 20] width 13 height 5
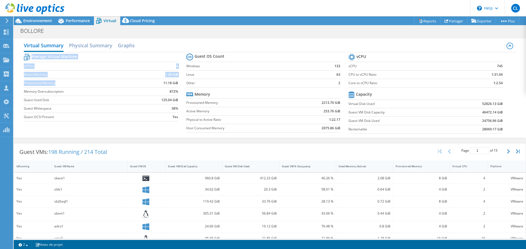
drag, startPoint x: 179, startPoint y: 85, endPoint x: 137, endPoint y: 82, distance: 42.0
click at [136, 84] on section "Average Virtual Machine vCPUs 4 Active Memory 1.28 GiB Provisioned Memory 11.18…" at bounding box center [105, 89] width 162 height 72
click at [88, 81] on label "Provisioned Memory" at bounding box center [82, 82] width 117 height 5
drag, startPoint x: 27, startPoint y: 84, endPoint x: 169, endPoint y: 84, distance: 142.1
click at [169, 84] on tr "Provisioned Memory 11.18 GiB" at bounding box center [101, 83] width 154 height 8
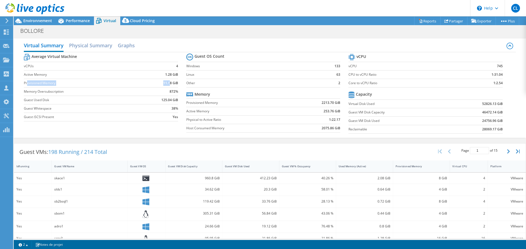
click at [163, 74] on td "1.28 GiB" at bounding box center [159, 74] width 37 height 8
click at [166, 75] on b "1.28 GiB" at bounding box center [171, 74] width 13 height 5
drag, startPoint x: 38, startPoint y: 58, endPoint x: 76, endPoint y: 59, distance: 38.1
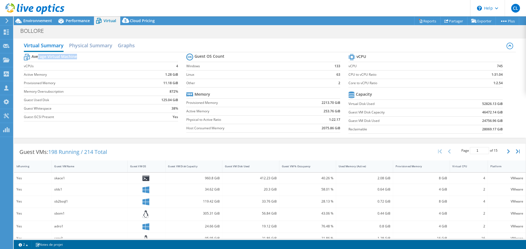
click at [76, 59] on b "Average Virtual Machine" at bounding box center [53, 56] width 45 height 5
click at [133, 24] on div "Cloud Pricing" at bounding box center [139, 20] width 39 height 9
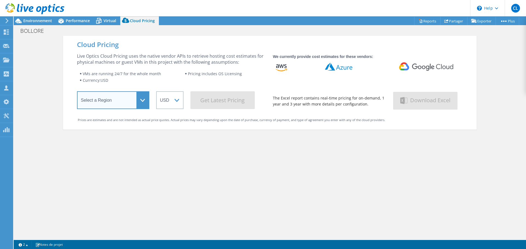
click at [142, 101] on select "Select a Region Asia Pacific (Hong Kong) Asia Pacific (Mumbai) Asia Pacific (Se…" at bounding box center [113, 100] width 72 height 18
select select "EUFrankfurt"
click at [77, 93] on select "Select a Region Asia Pacific (Hong Kong) Asia Pacific (Mumbai) Asia Pacific (Se…" at bounding box center [113, 100] width 72 height 18
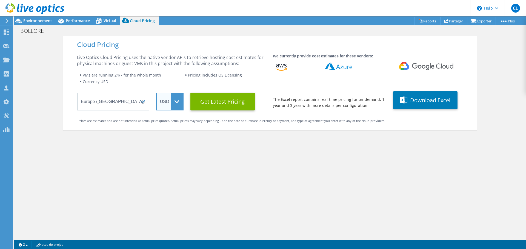
click at [177, 107] on select "ARS AUD BRL CAD CHF CLP CNY DKK EUR GBP HKD HUF INR JPY MXN MYR NOK NZD PEN SEK…" at bounding box center [169, 102] width 27 height 18
click at [156, 93] on select "ARS AUD BRL CAD CHF CLP CNY DKK EUR GBP HKD HUF INR JPY MXN MYR NOK NZD PEN SEK…" at bounding box center [169, 102] width 27 height 18
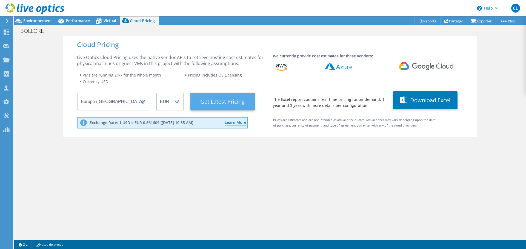
click at [222, 97] on Latest "Get Latest Pricing" at bounding box center [222, 102] width 64 height 18
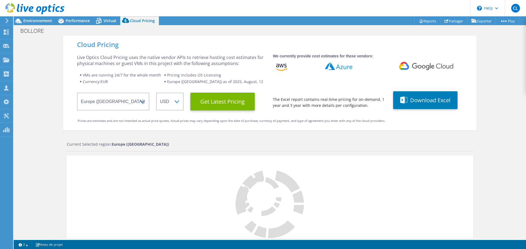
select select "EUR"
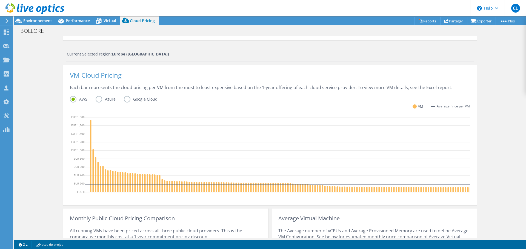
scroll to position [110, 0]
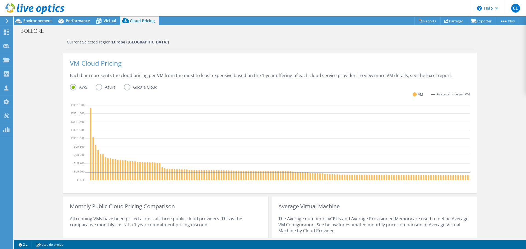
click at [55, 119] on div "Cloud Pricing Live Optics Cloud Pricing uses the native vendor APIs to retrieve…" at bounding box center [270, 112] width 512 height 373
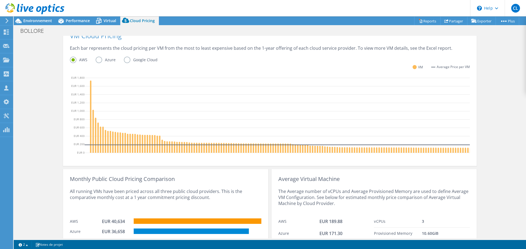
scroll to position [164, 0]
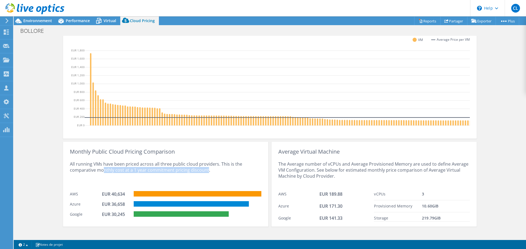
drag, startPoint x: 102, startPoint y: 176, endPoint x: 204, endPoint y: 176, distance: 102.4
click at [204, 176] on div "All running VMs have been priced across all three public cloud providers. This …" at bounding box center [165, 172] width 191 height 34
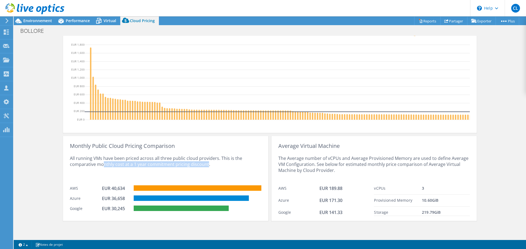
scroll to position [174, 0]
click at [50, 169] on div "Cloud Pricing Live Optics Cloud Pricing uses the native vendor APIs to retrieve…" at bounding box center [270, 52] width 512 height 373
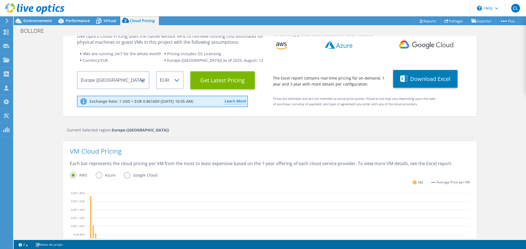
scroll to position [0, 0]
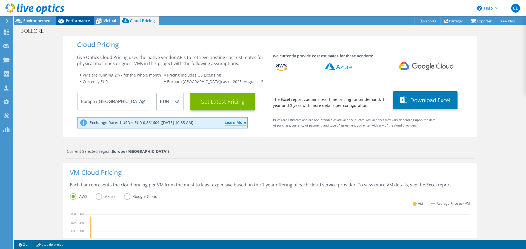
click at [82, 23] on div "Performance" at bounding box center [75, 20] width 38 height 9
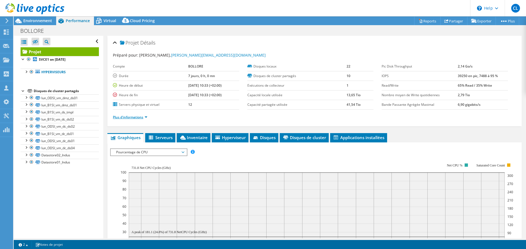
click at [132, 117] on link "Plus d'informations" at bounding box center [130, 117] width 34 height 5
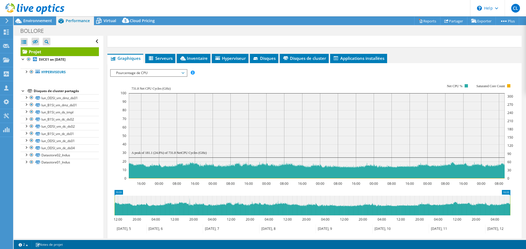
scroll to position [164, 0]
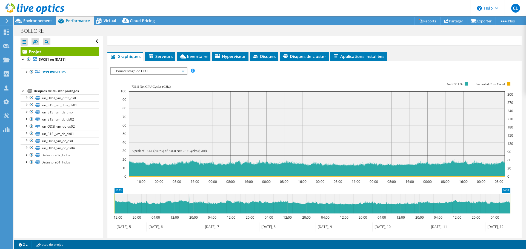
click at [155, 72] on span "Pourcentage de CPU" at bounding box center [148, 71] width 70 height 7
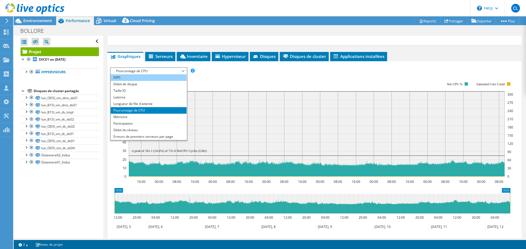
click at [144, 77] on li "IOPS" at bounding box center [149, 77] width 76 height 7
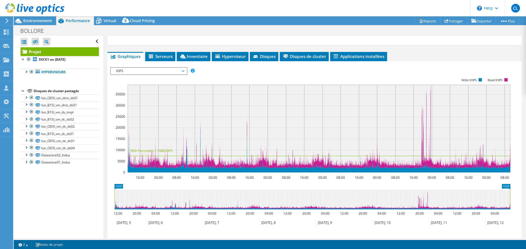
click at [159, 72] on span "IOPS" at bounding box center [148, 71] width 70 height 7
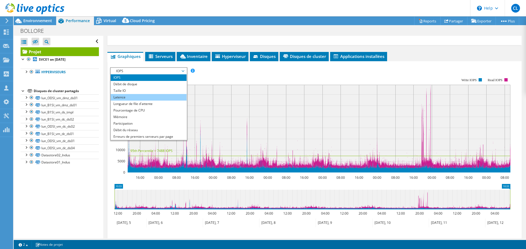
click at [144, 95] on li "Latence" at bounding box center [149, 97] width 76 height 7
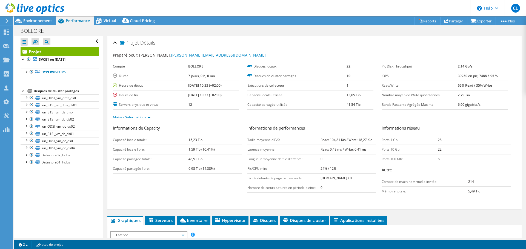
select select "EUFrankfurt"
select select "EUR"
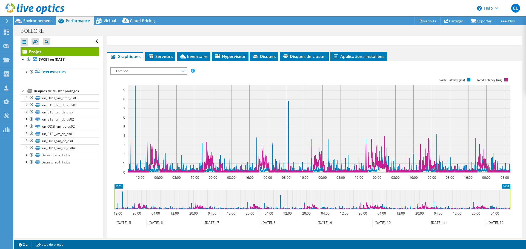
click at [184, 72] on span "Latence" at bounding box center [148, 71] width 70 height 7
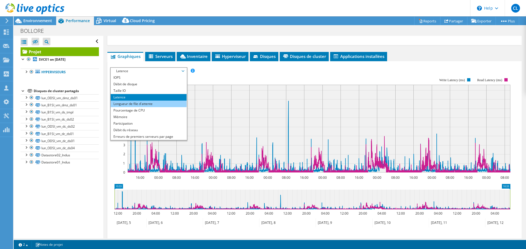
click at [149, 105] on li "Longueur de file d'attente" at bounding box center [149, 104] width 76 height 7
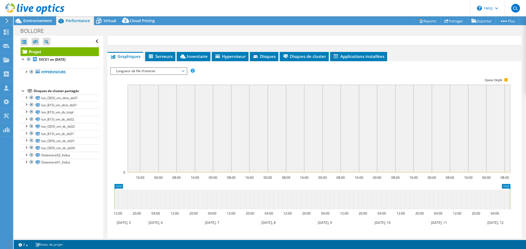
click at [213, 71] on rect at bounding box center [310, 126] width 400 height 110
click at [29, 21] on span "Environnement" at bounding box center [37, 20] width 29 height 5
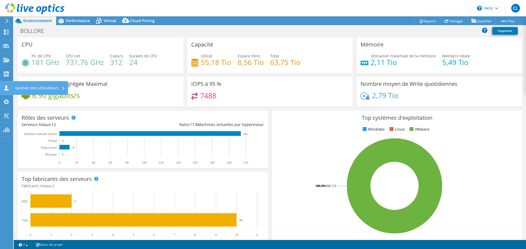
click at [43, 88] on div "Gestion des utilisateurs" at bounding box center [40, 88] width 55 height 14
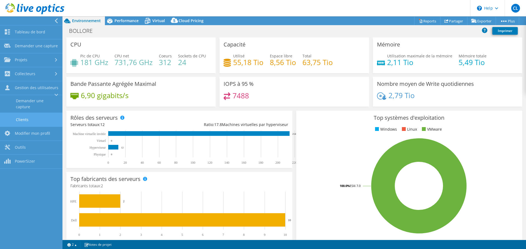
click at [36, 116] on link "Clients" at bounding box center [31, 120] width 62 height 14
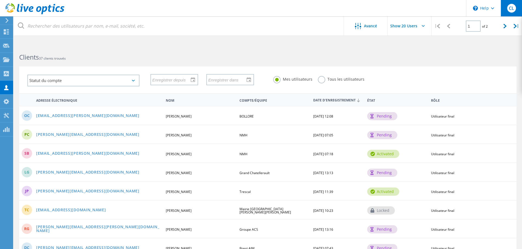
click at [511, 8] on span "CL" at bounding box center [510, 8] width 5 height 4
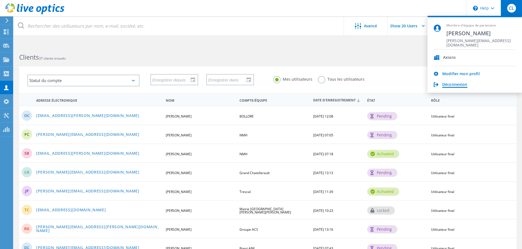
click at [455, 85] on link "Déconnexion" at bounding box center [454, 84] width 25 height 5
